Goal: Transaction & Acquisition: Register for event/course

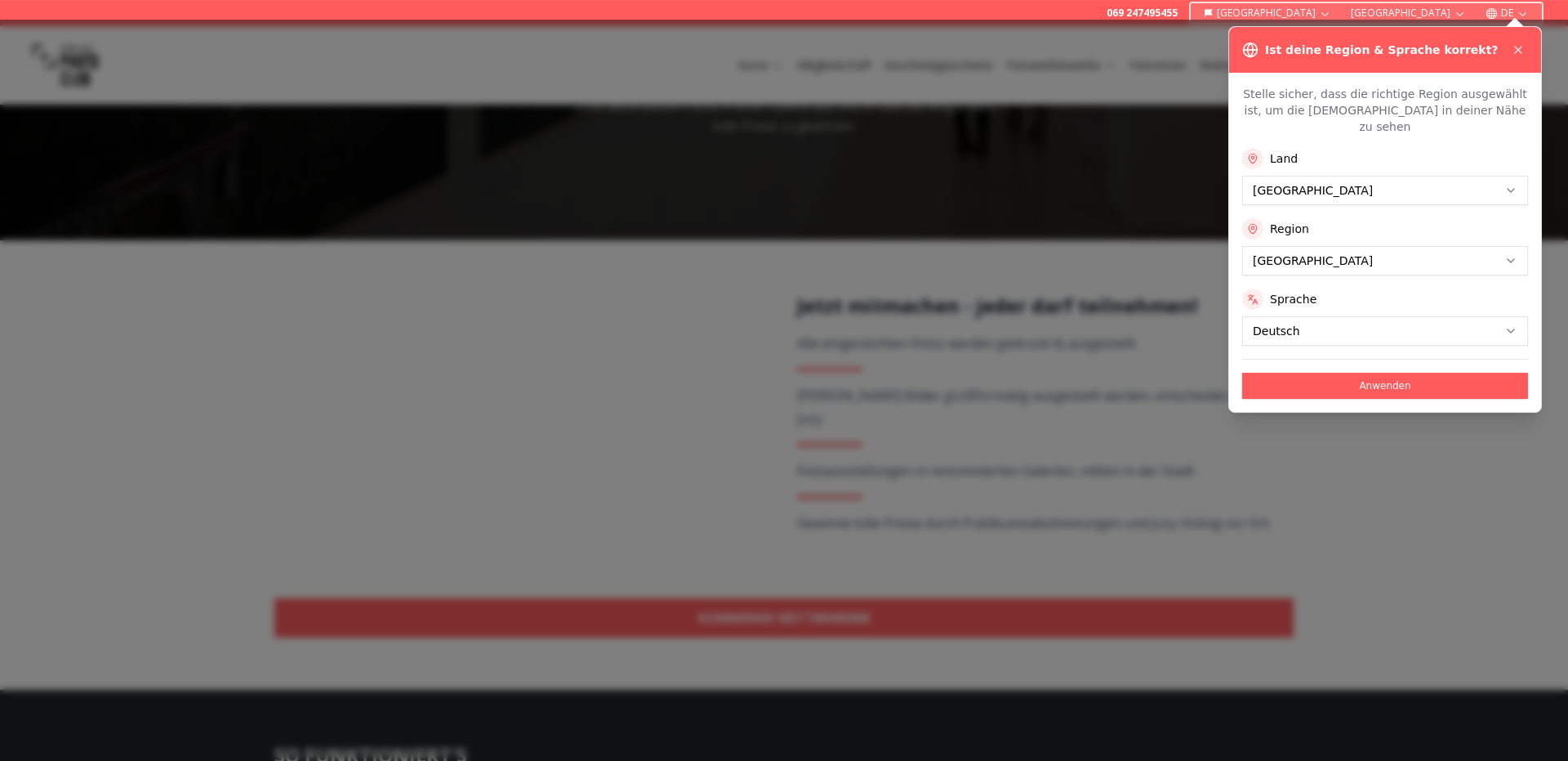
scroll to position [279, 0]
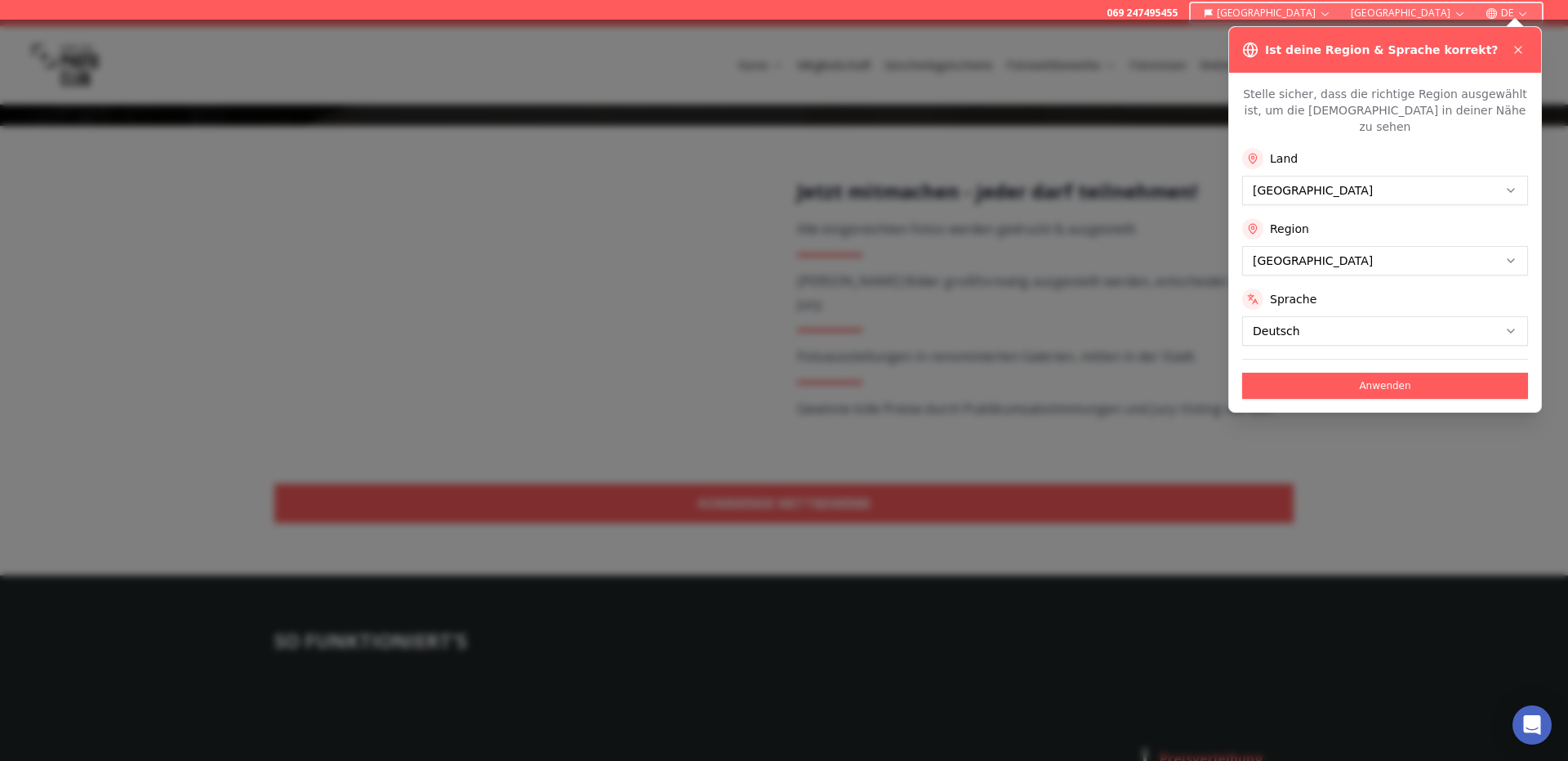
click at [1387, 372] on button "Anwenden" at bounding box center [1385, 385] width 286 height 26
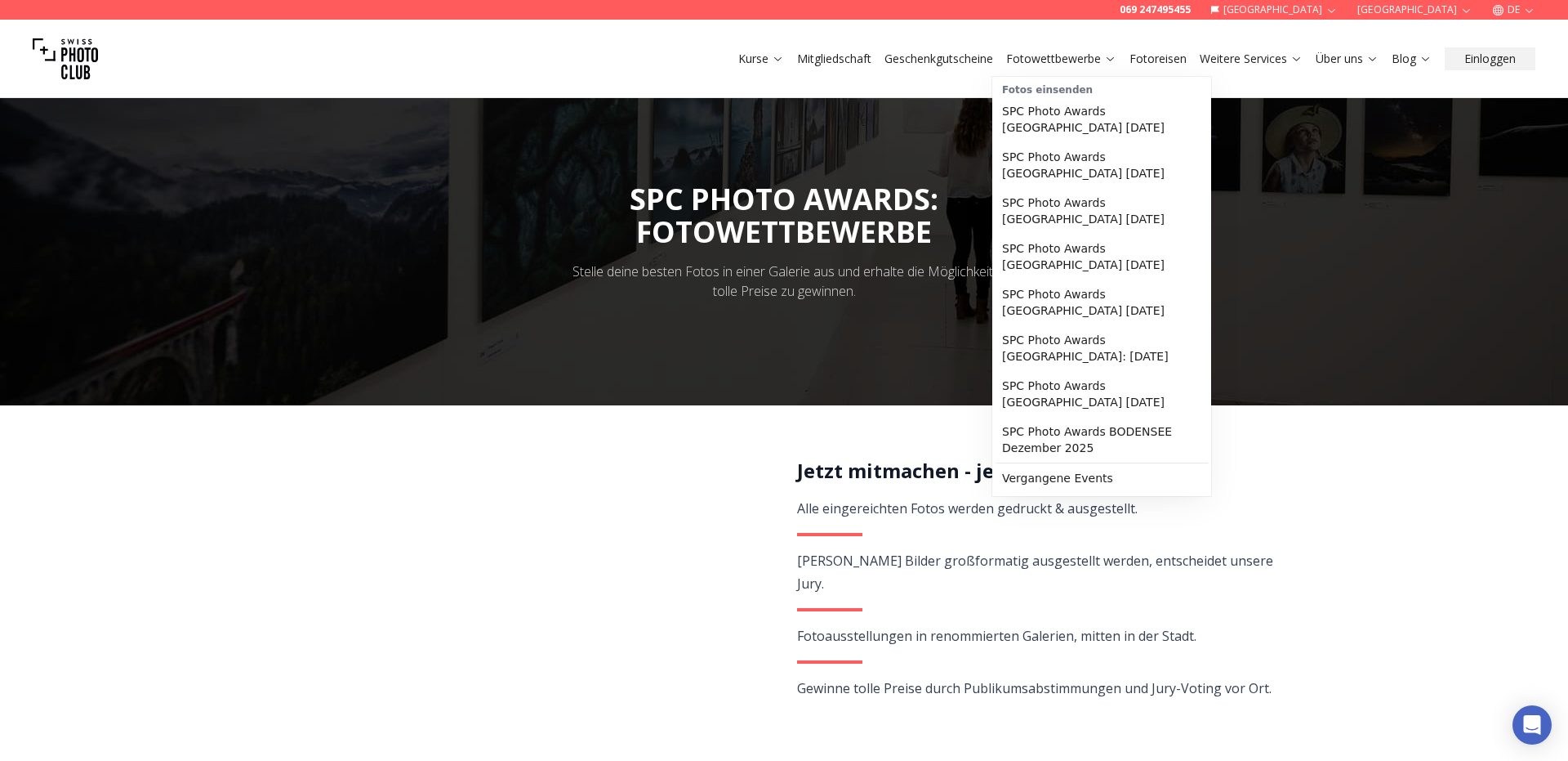
click at [1104, 61] on icon at bounding box center [1110, 58] width 12 height 12
click at [1115, 247] on link "SPC Photo Awards [GEOGRAPHIC_DATA] [DATE]" at bounding box center [1101, 257] width 212 height 46
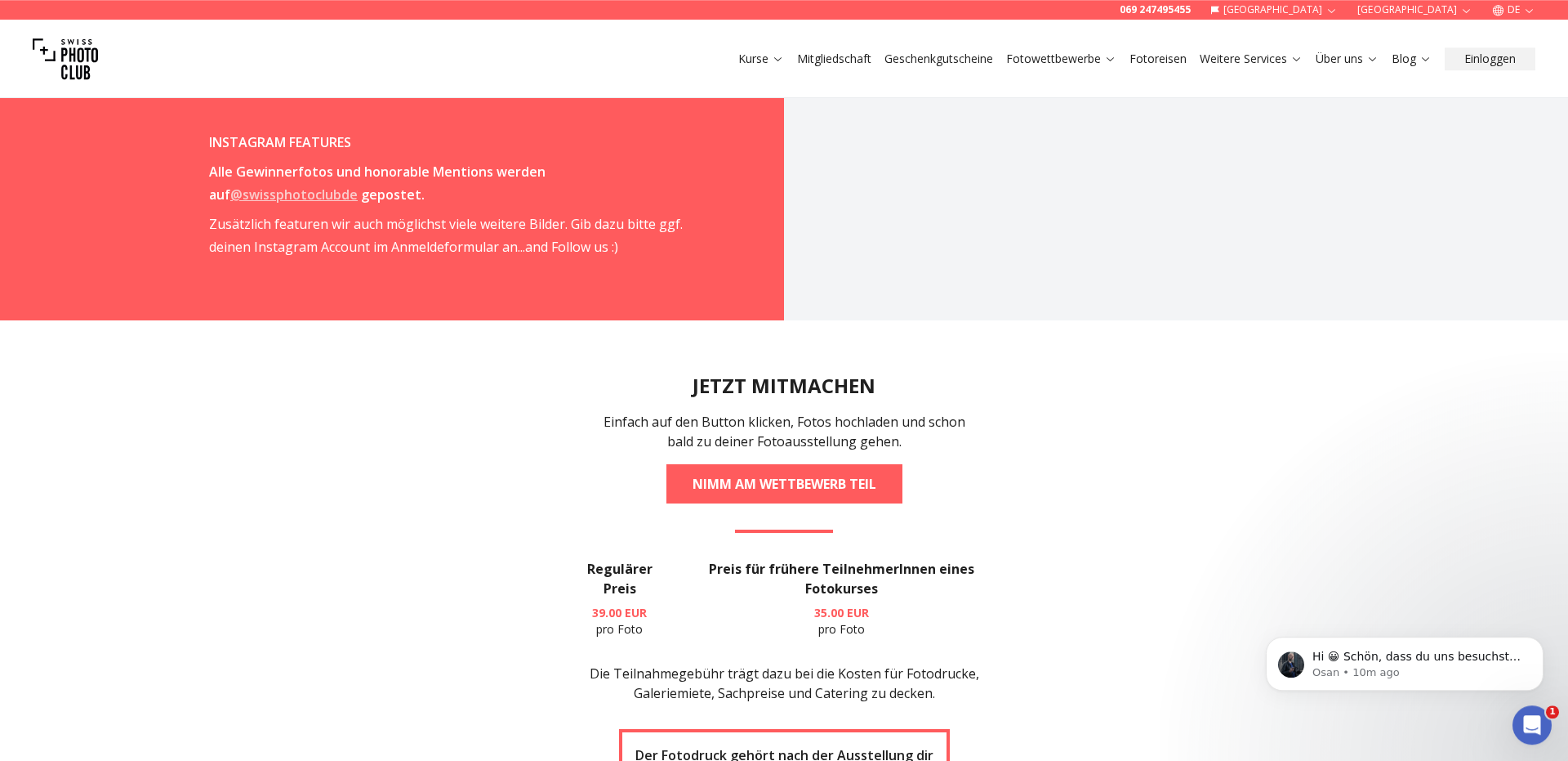
scroll to position [2795, 0]
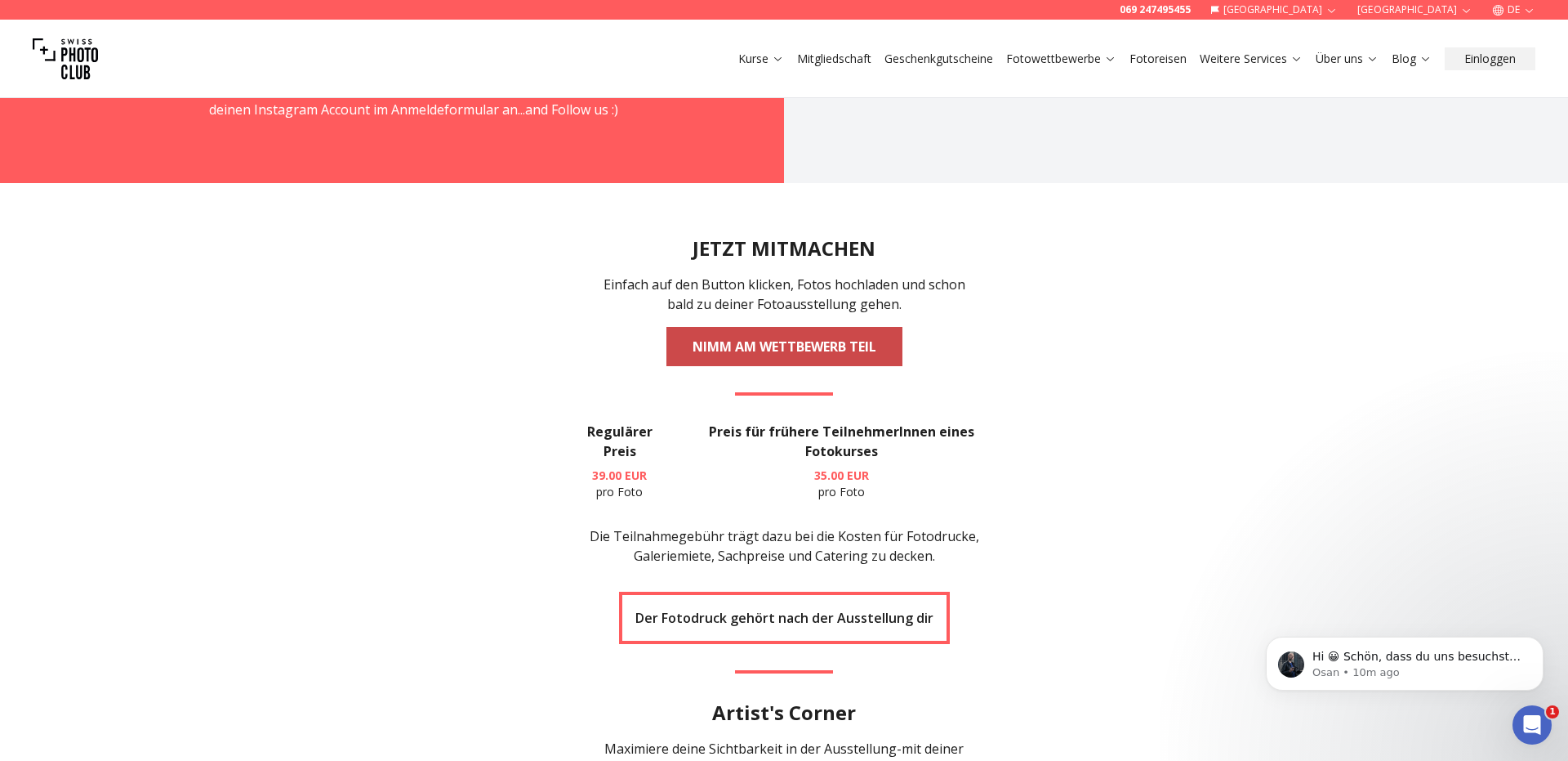
click at [821, 327] on link "NIMM AM WETTBEWERB TEIL" at bounding box center [785, 346] width 236 height 39
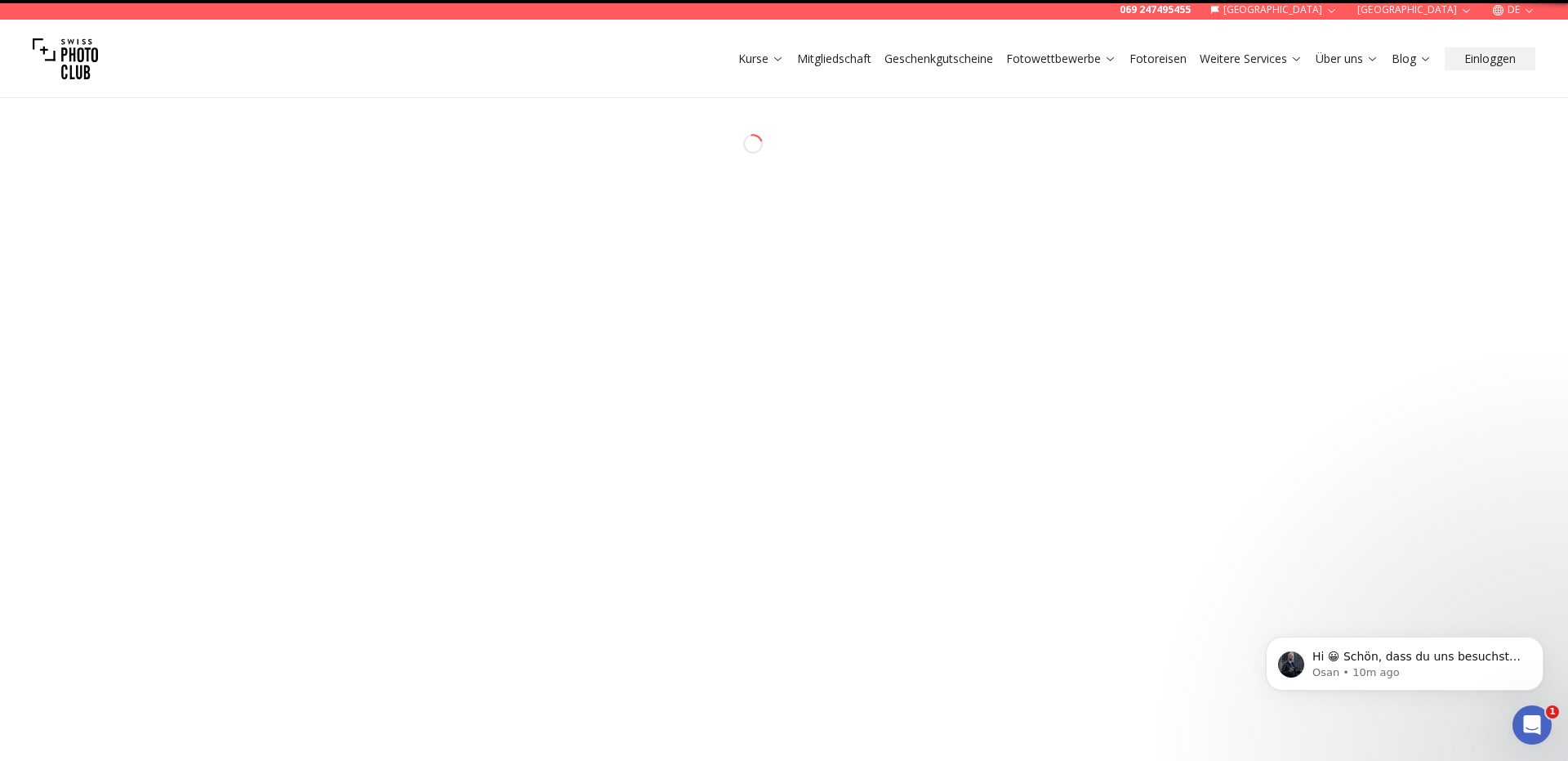
select select "*******"
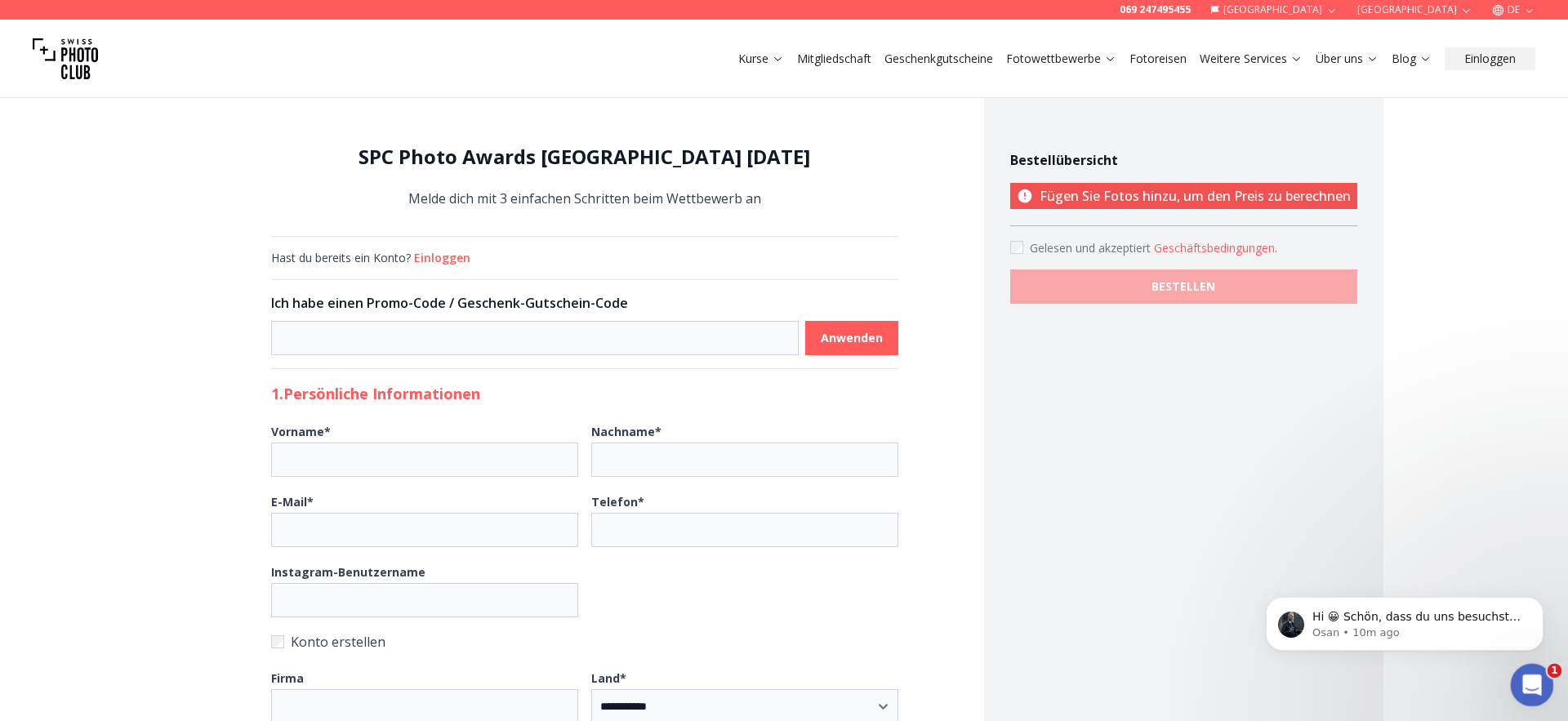
click at [1525, 678] on icon "Open Intercom Messenger" at bounding box center [1530, 683] width 27 height 27
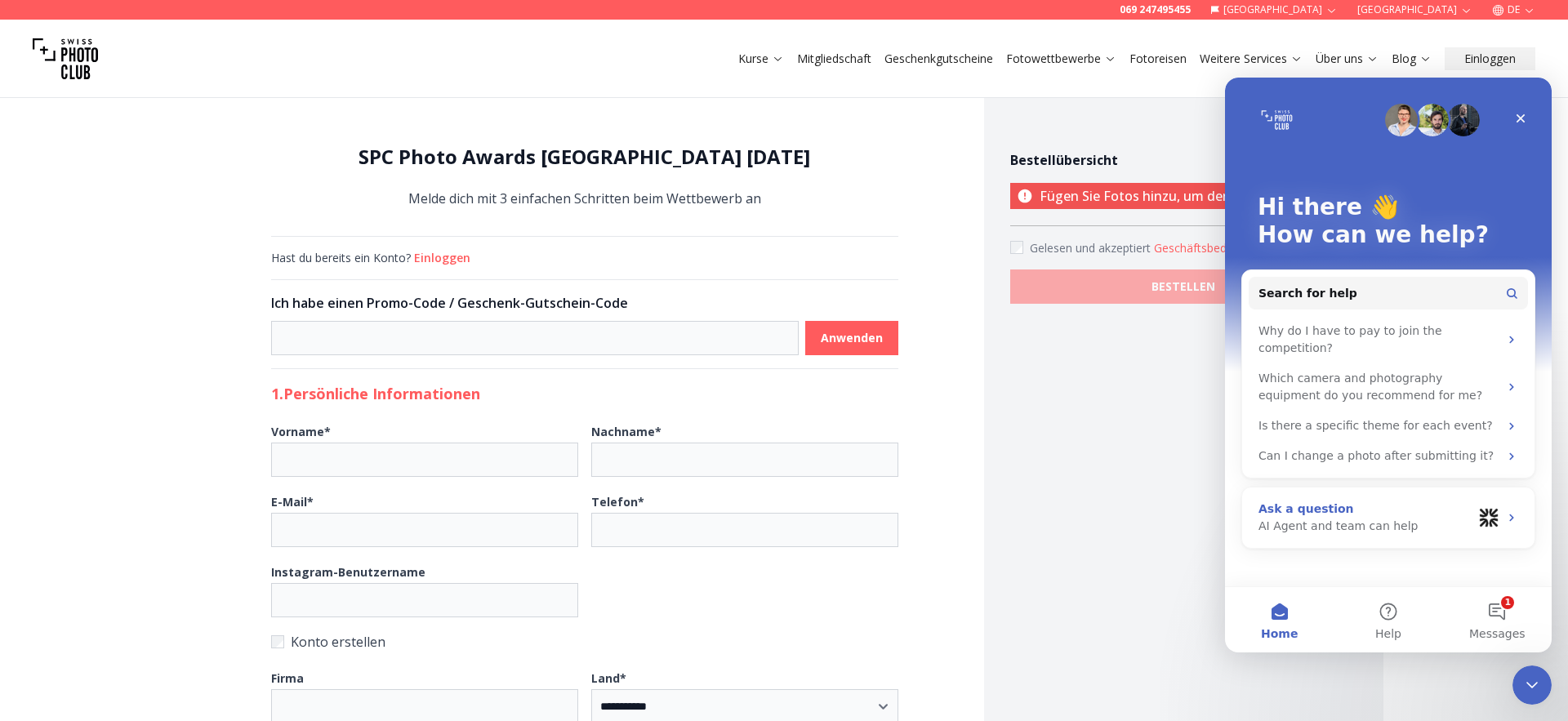
click at [1343, 521] on div "AI Agent and team can help" at bounding box center [1365, 526] width 214 height 17
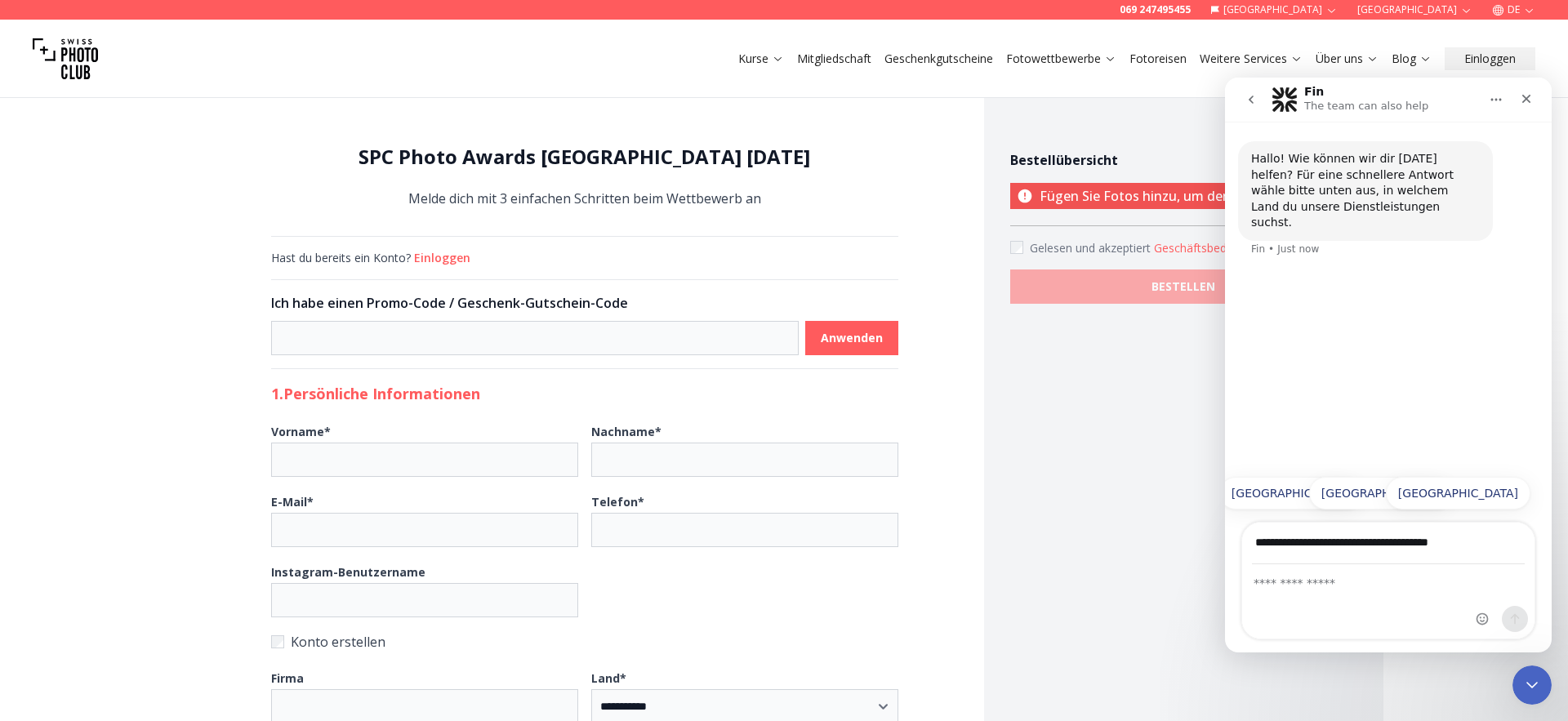
type input "**********"
click at [1520, 543] on div "Intercom messenger" at bounding box center [1502, 579] width 64 height 116
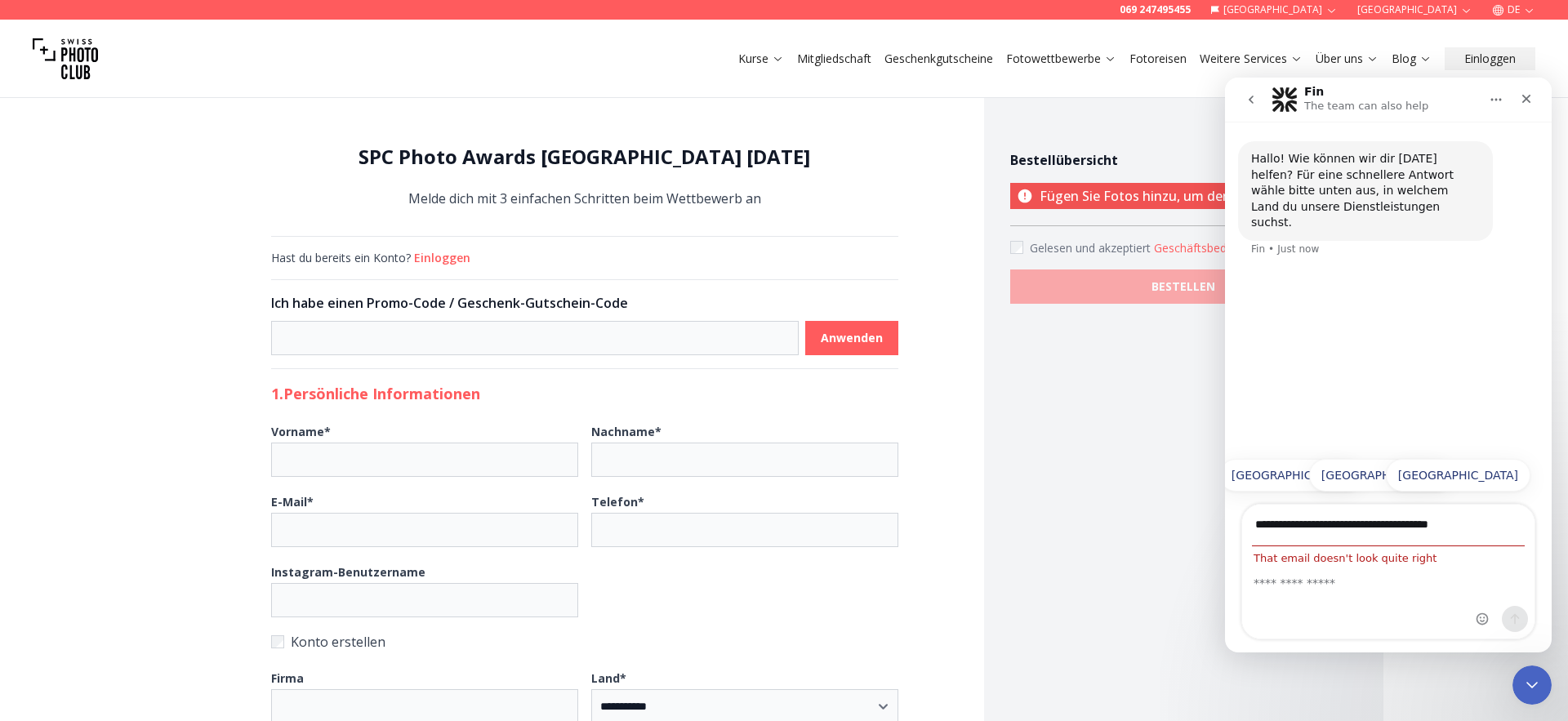
click at [1531, 96] on icon "Close" at bounding box center [1526, 98] width 13 height 13
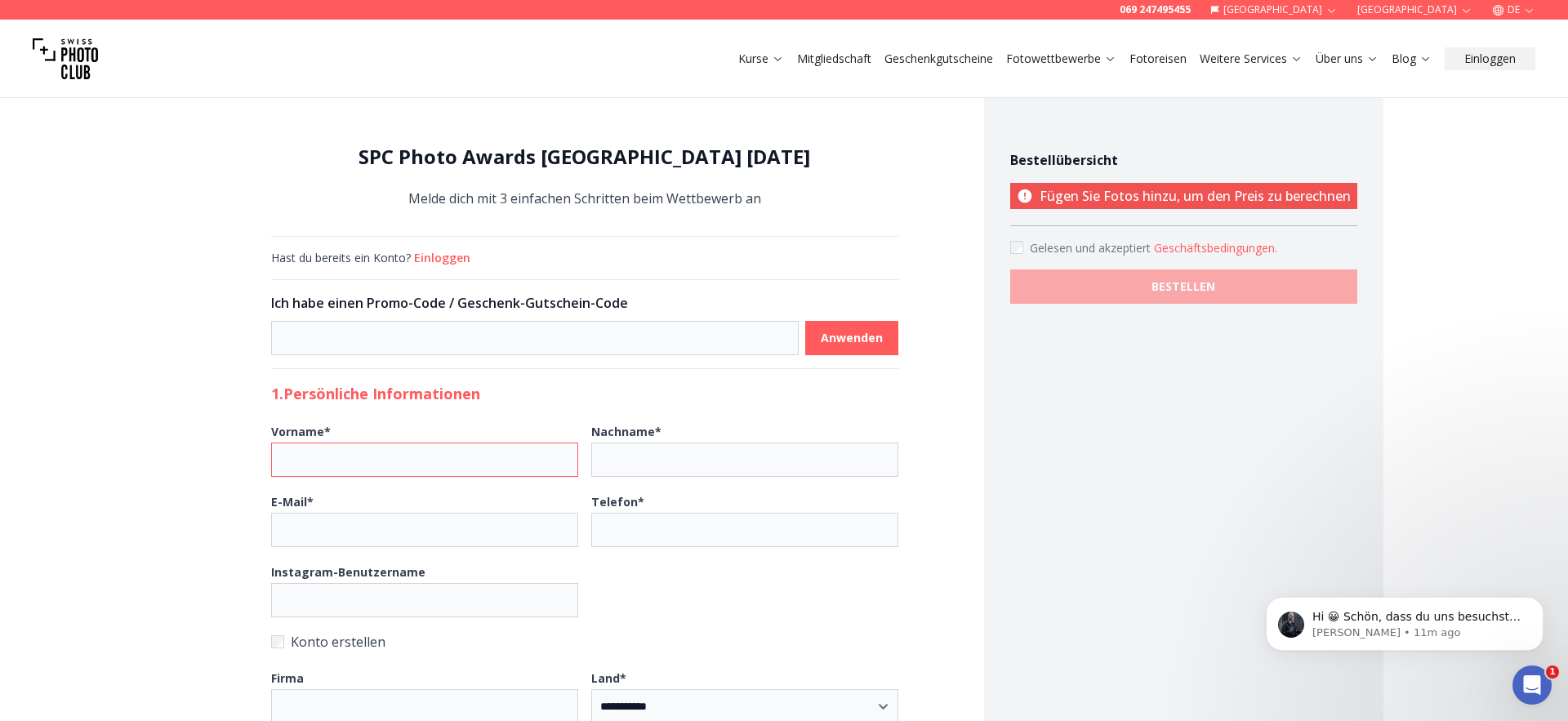
click at [442, 449] on input "Vorname *" at bounding box center [424, 459] width 307 height 34
type input "*******"
click at [698, 476] on input "Nachname *" at bounding box center [744, 459] width 307 height 34
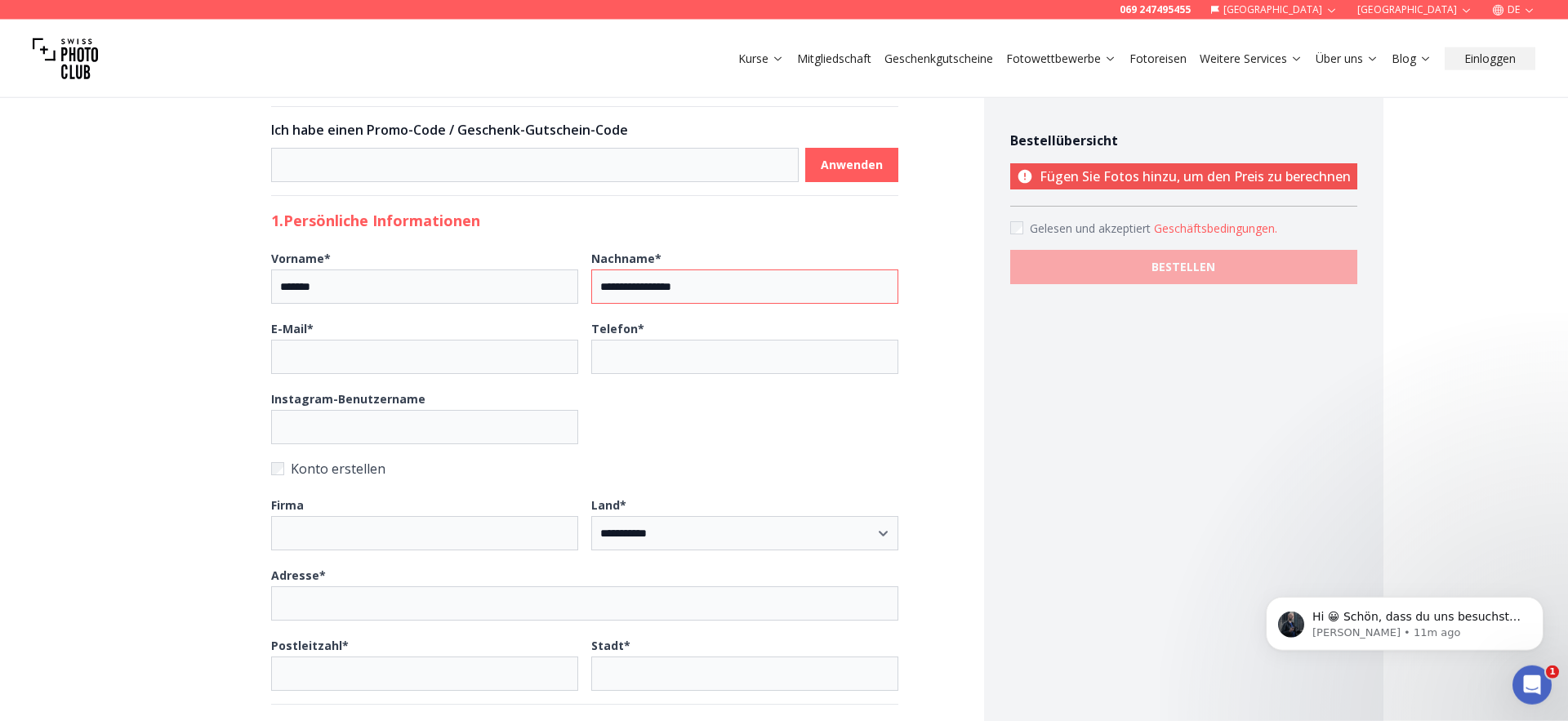
scroll to position [186, 0]
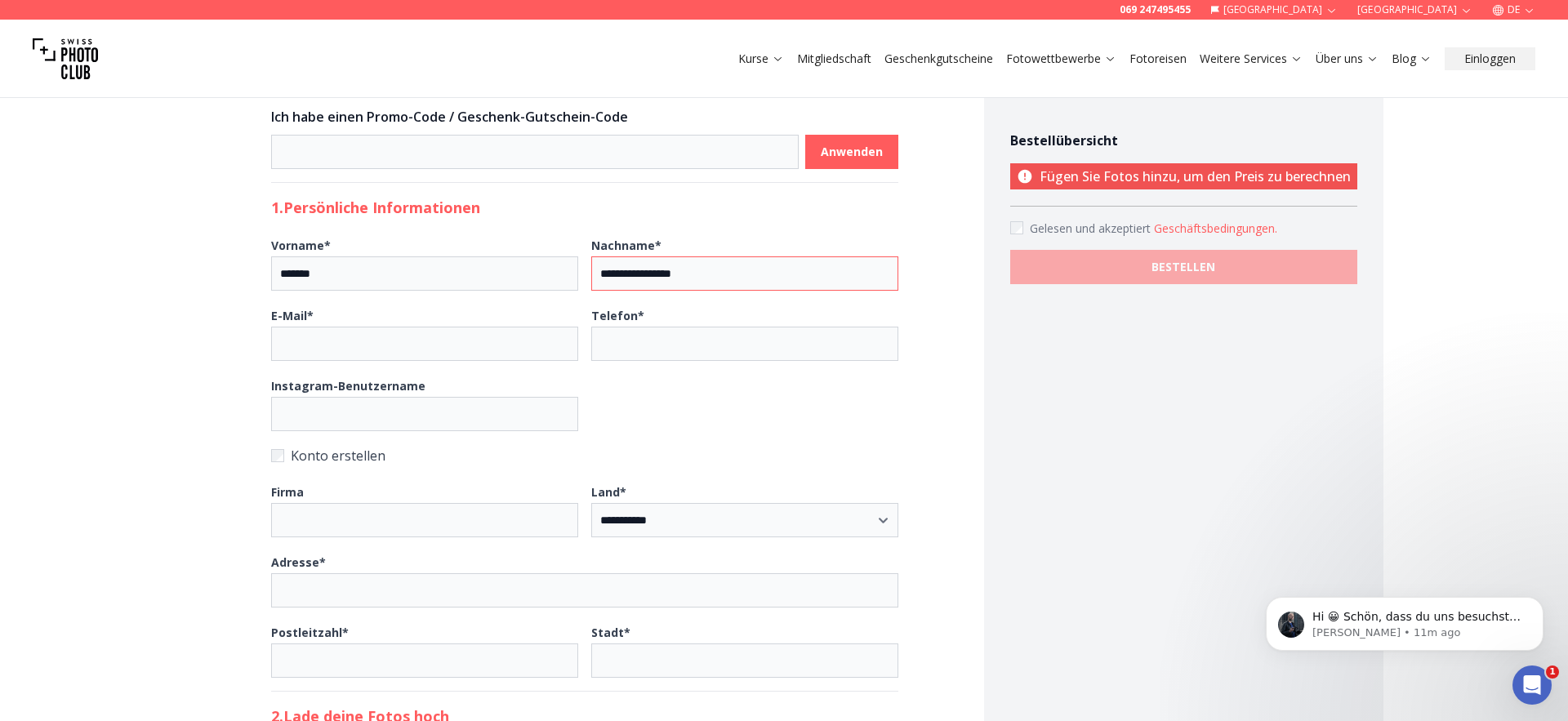
type input "**********"
click at [376, 344] on input "E-Mail *" at bounding box center [424, 343] width 307 height 34
type input "**********"
click at [364, 419] on input "Instagram-Benutzername" at bounding box center [424, 413] width 307 height 34
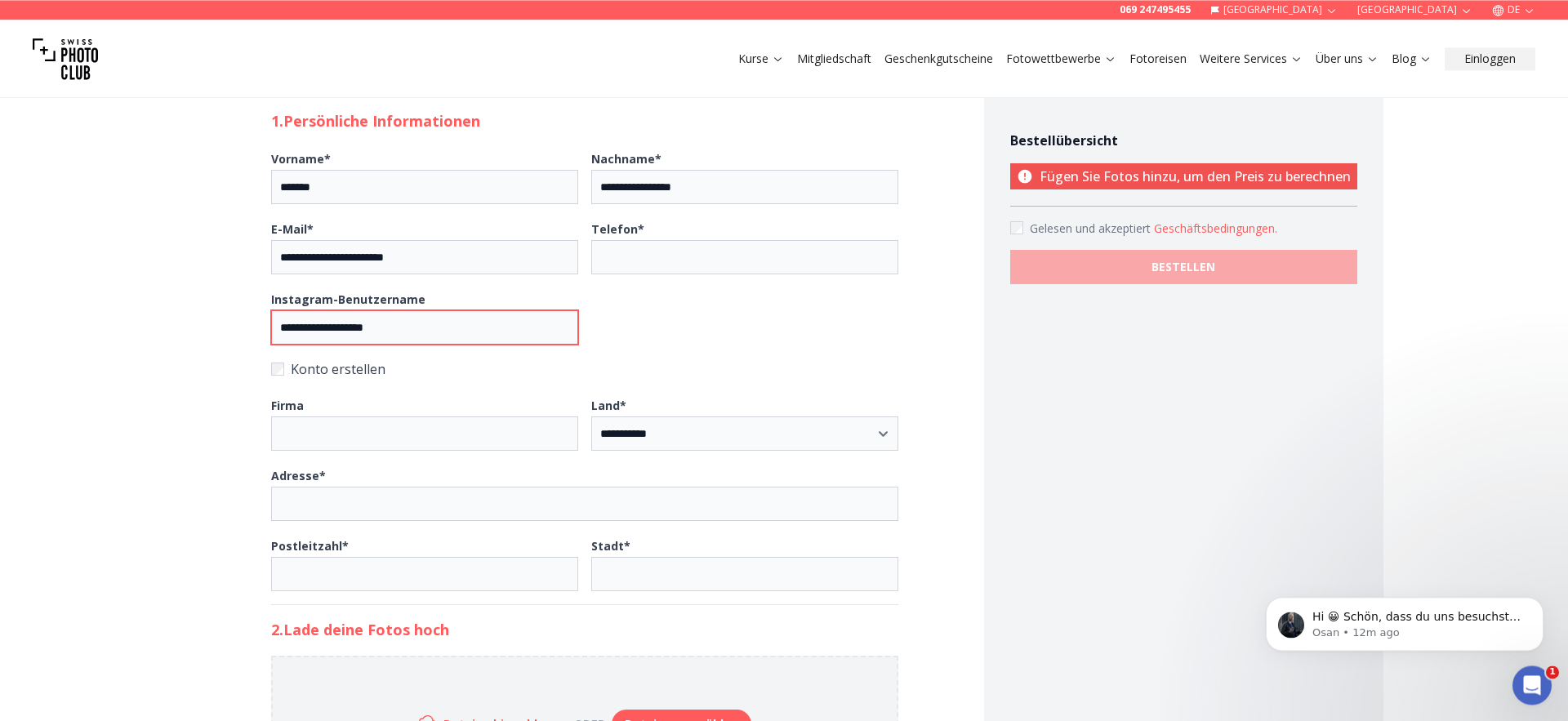
scroll to position [279, 0]
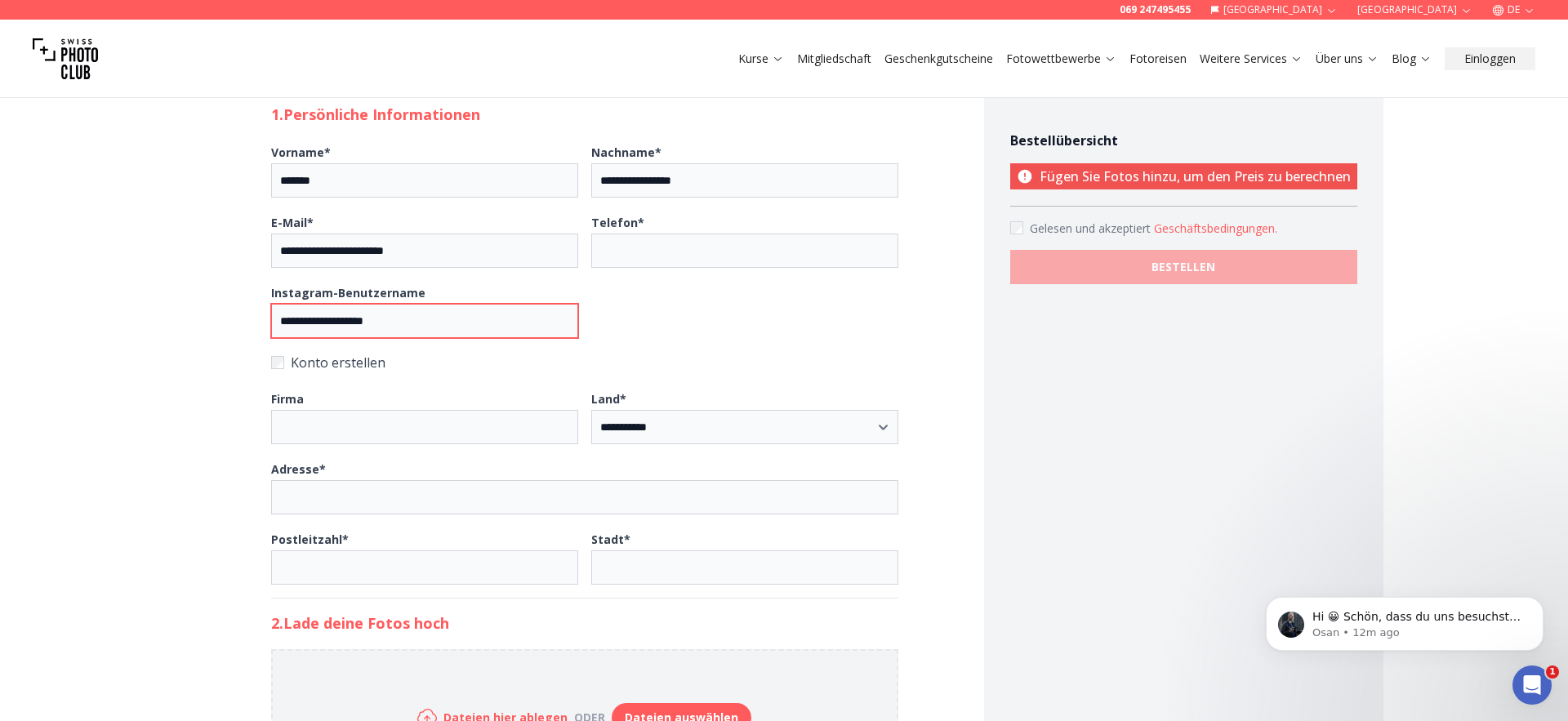
type input "**********"
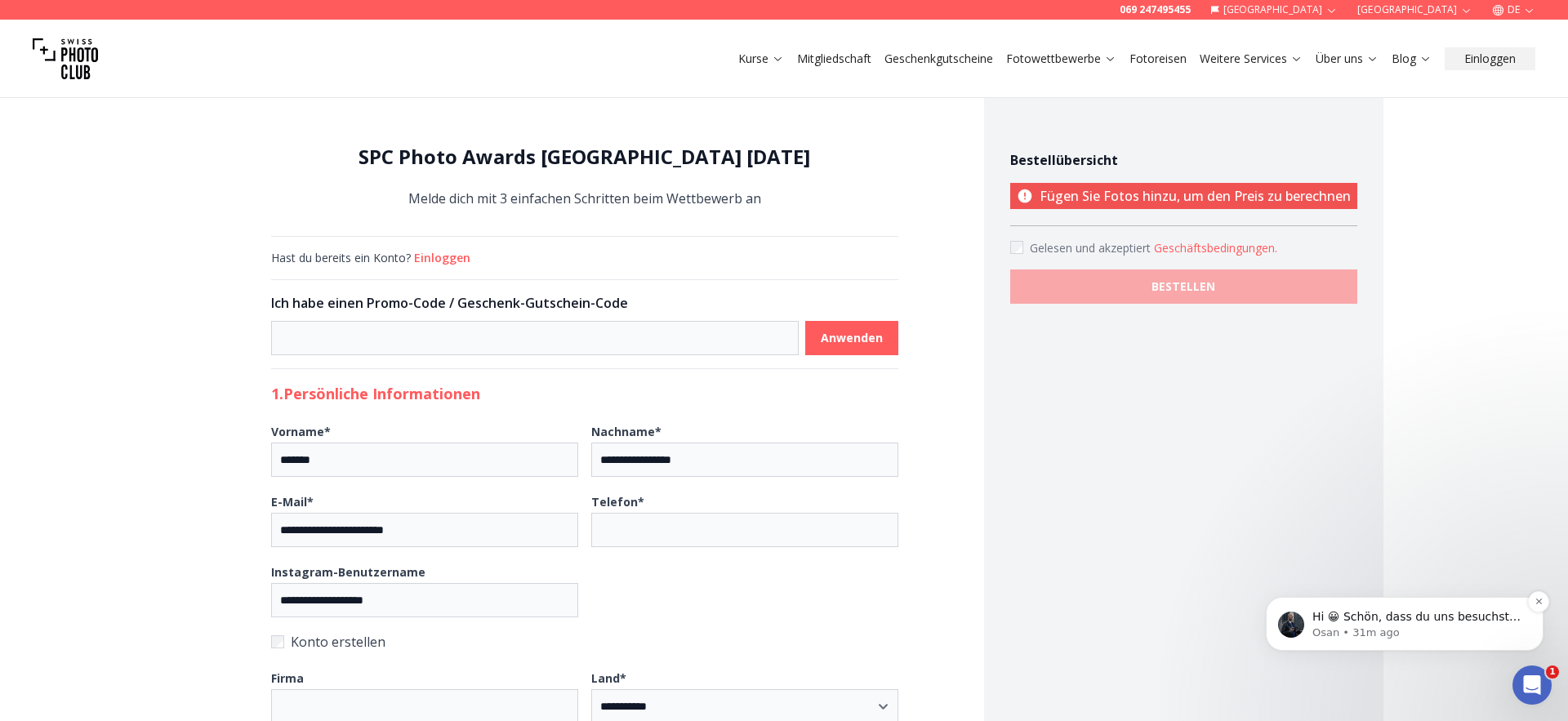
click at [1472, 621] on span "Hi 😀 Schön, dass du uns besuchst. Stell' uns gerne jederzeit Fragen oder hinter…" at bounding box center [1417, 632] width 209 height 46
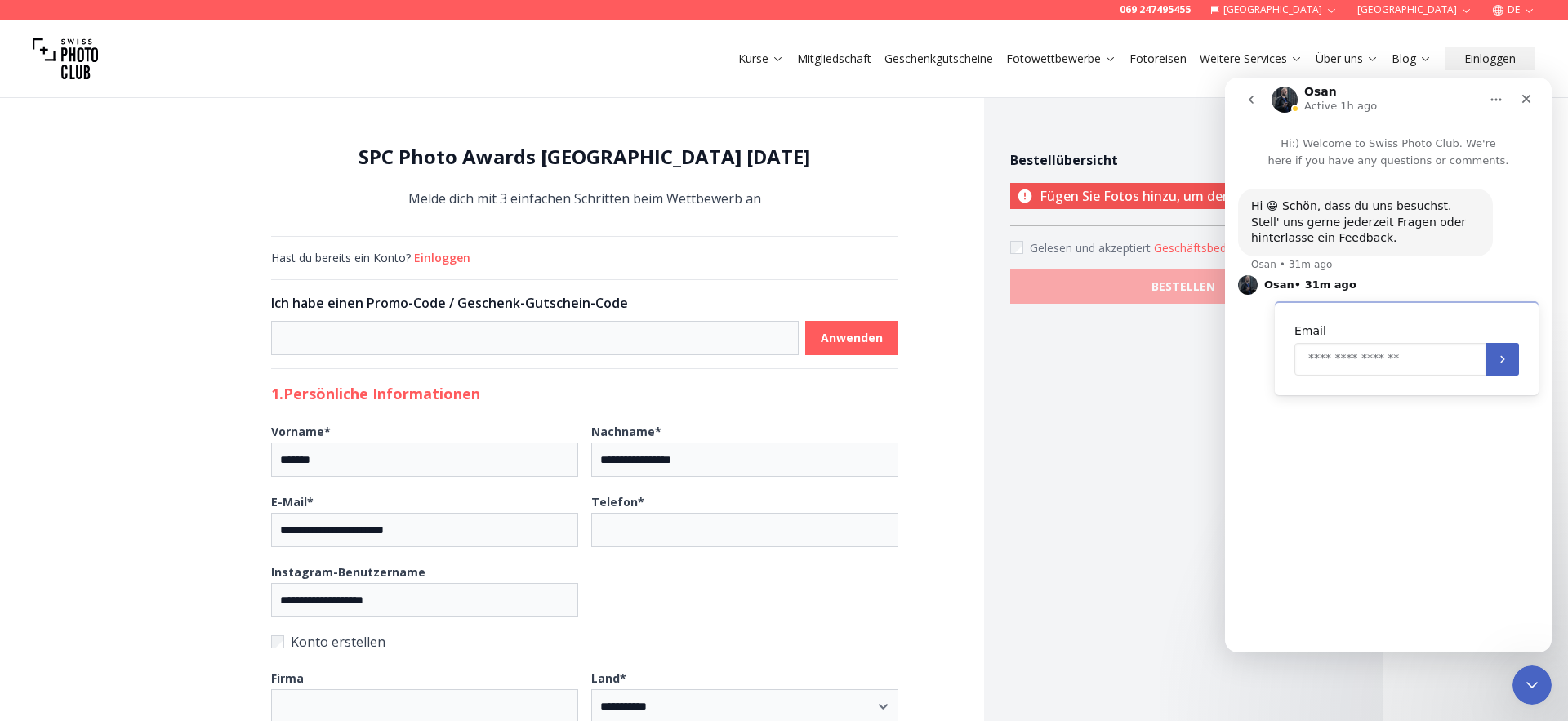
click at [1428, 360] on input "Enter your email" at bounding box center [1390, 360] width 192 height 33
click at [1415, 281] on div "Osan • 31m ago" at bounding box center [1389, 285] width 301 height 20
click at [1424, 231] on div "Hi 😀 Schön, dass du uns besuchst. Stell' uns gerne jederzeit Fragen oder hinter…" at bounding box center [1365, 222] width 229 height 48
click at [1420, 152] on p "Hi:) Welcome to Swiss Photo Club. We're here if you have any questions or comme…" at bounding box center [1388, 145] width 327 height 48
click at [1419, 129] on p "Hi:) Welcome to Swiss Photo Club. We're here if you have any questions or comme…" at bounding box center [1388, 145] width 327 height 48
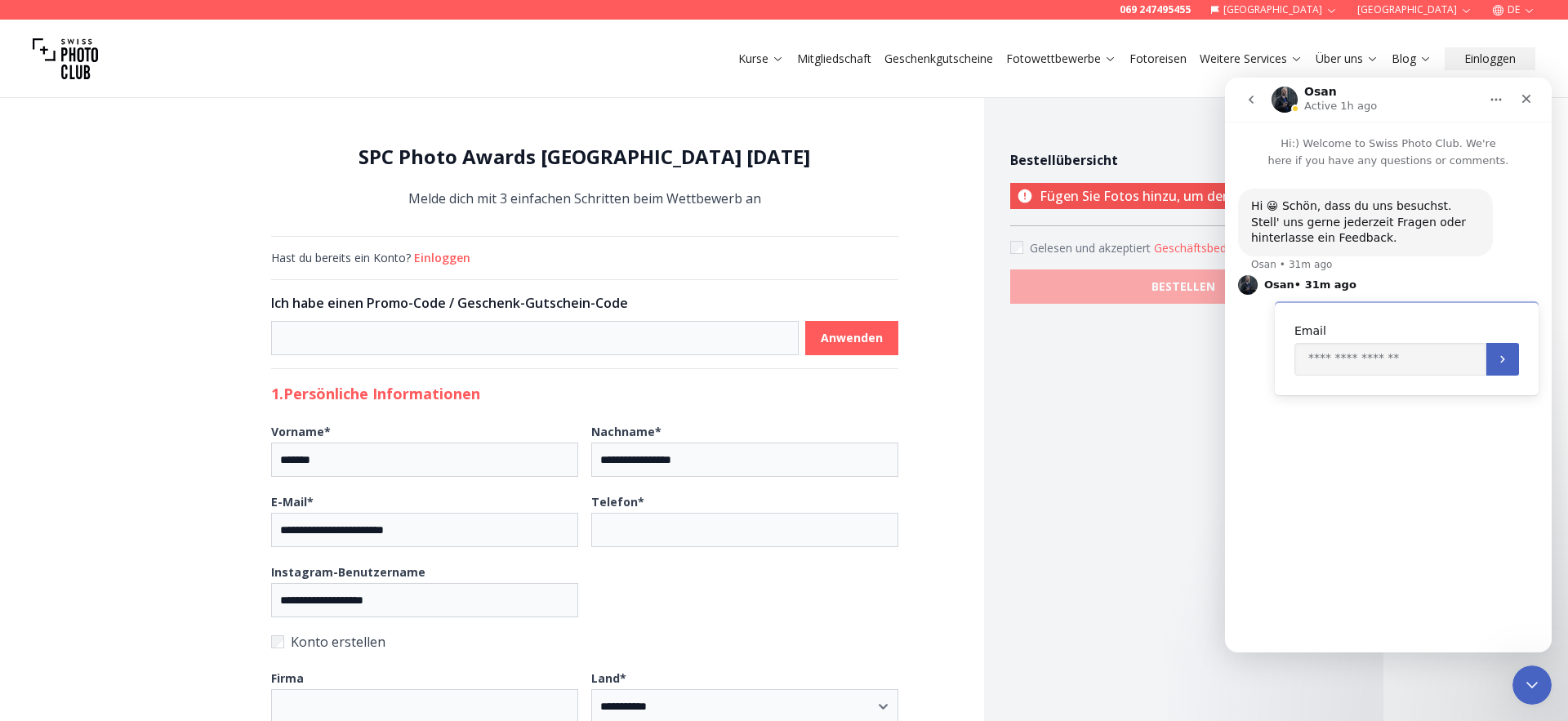
click at [1423, 151] on p "Hi:) Welcome to Swiss Photo Club. We're here if you have any questions or comme…" at bounding box center [1388, 145] width 327 height 48
click at [1547, 255] on div "Hi 😀 Schön, dass du uns besuchst. Stell' uns gerne jederzeit Fragen oder hinter…" at bounding box center [1388, 295] width 327 height 252
click at [1524, 100] on icon "Close" at bounding box center [1526, 98] width 13 height 13
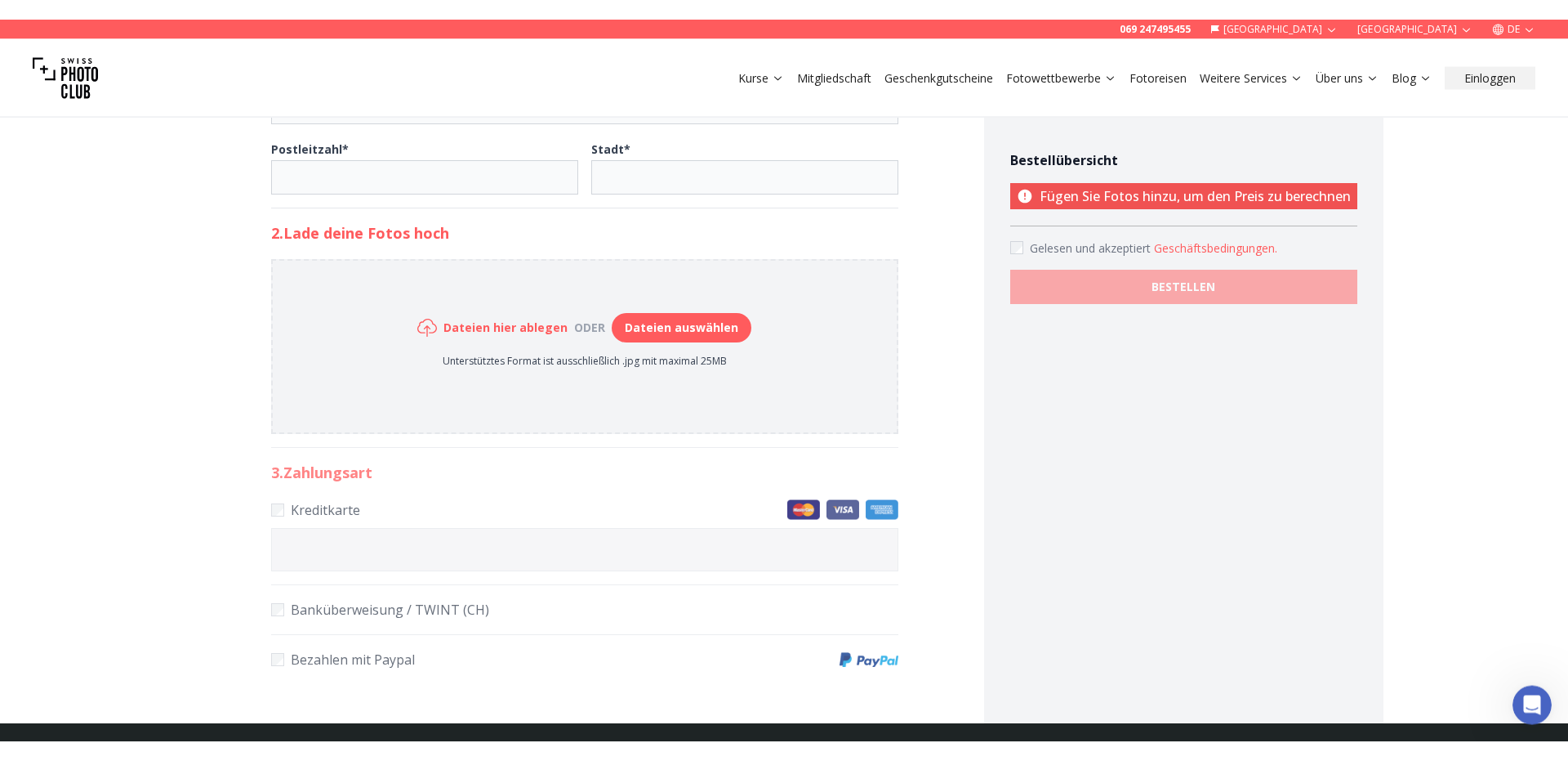
scroll to position [652, 0]
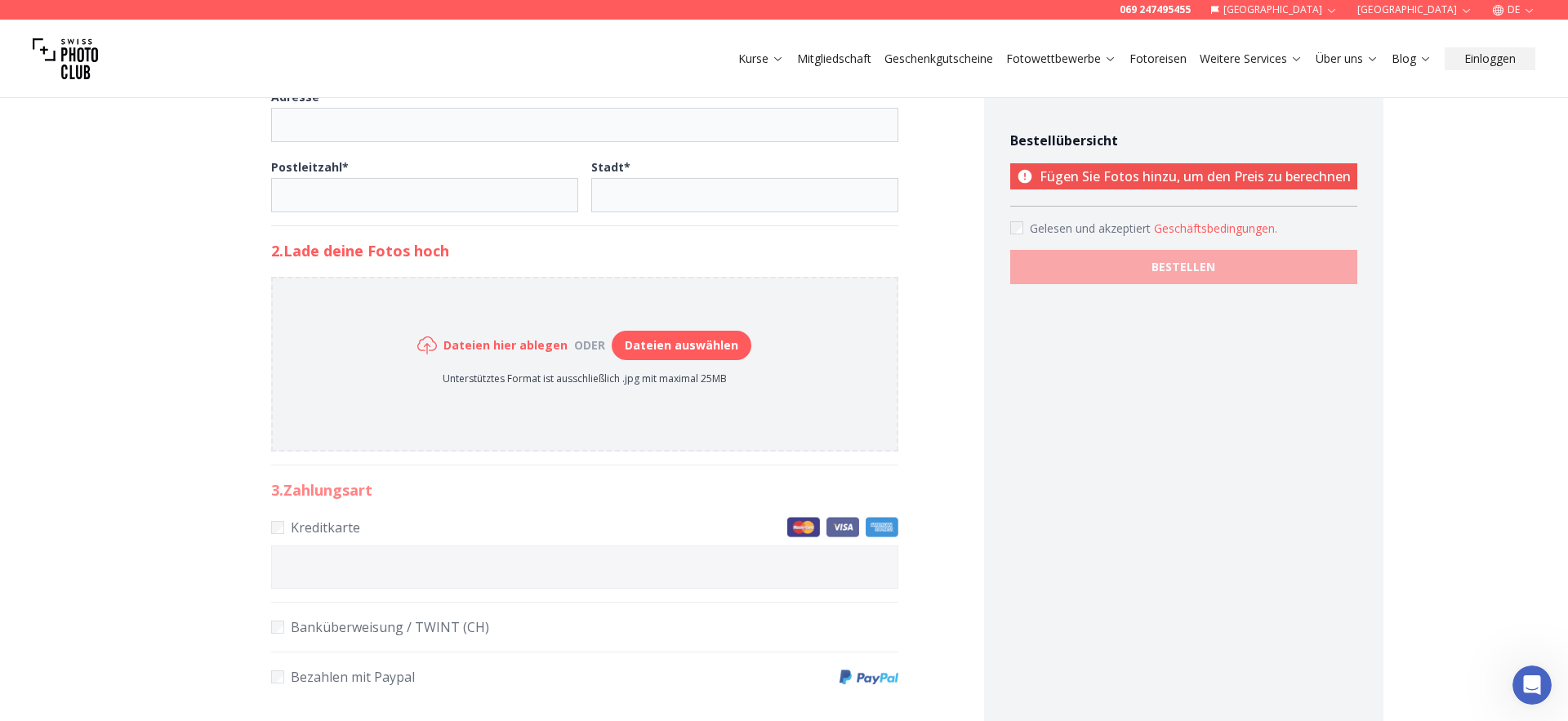
click at [647, 335] on button "Dateien auswählen" at bounding box center [681, 346] width 140 height 30
